Goal: Task Accomplishment & Management: Complete application form

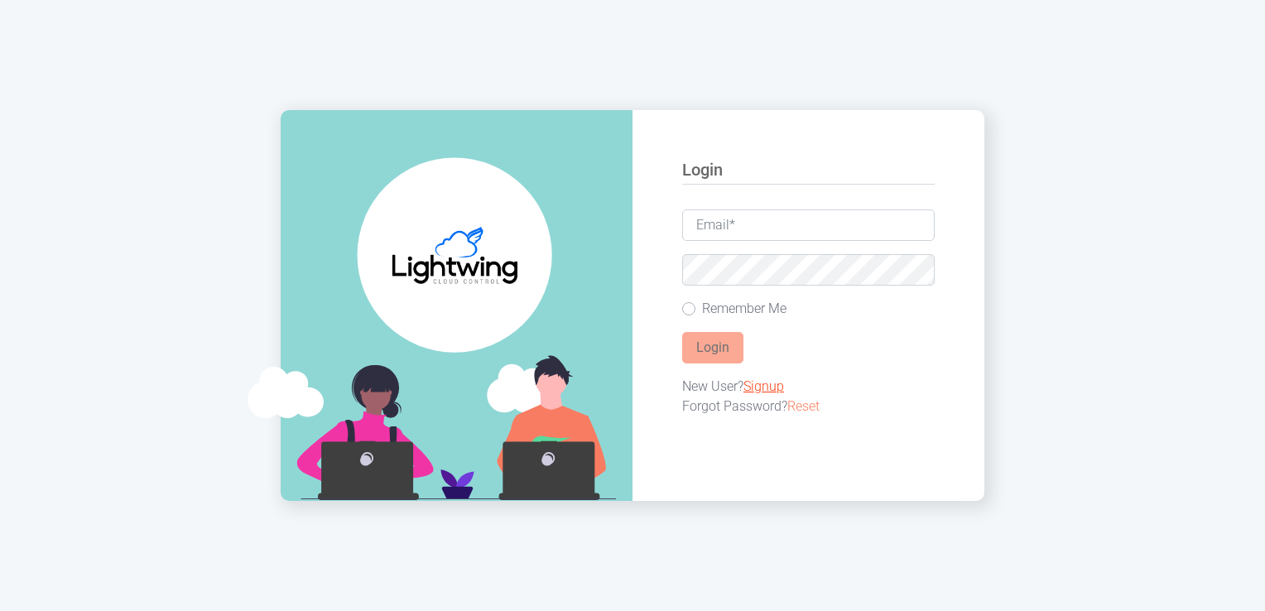
click at [759, 385] on link "Signup" at bounding box center [764, 386] width 41 height 16
click at [755, 383] on link "Signup" at bounding box center [764, 386] width 41 height 16
click at [766, 386] on link "Signup" at bounding box center [764, 386] width 41 height 16
